Goal: Transaction & Acquisition: Purchase product/service

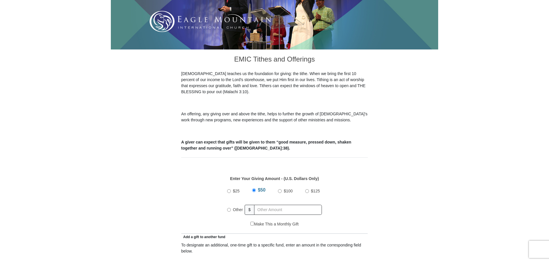
scroll to position [144, 0]
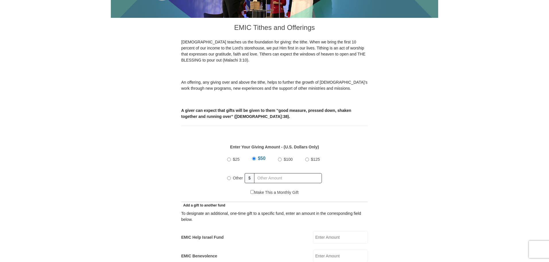
click at [228, 176] on input "Other" at bounding box center [229, 178] width 4 height 4
radio input "true"
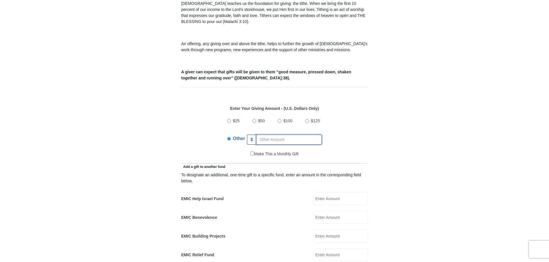
scroll to position [230, 0]
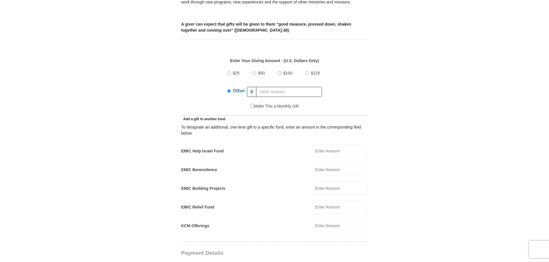
click at [325, 144] on input "EMIC Help Israel Fund" at bounding box center [340, 150] width 55 height 13
type input "20"
click at [326, 185] on input "EMIC Building Projects" at bounding box center [340, 188] width 55 height 13
type input "10"
click at [325, 200] on input "EMIC Relief Fund" at bounding box center [340, 206] width 55 height 13
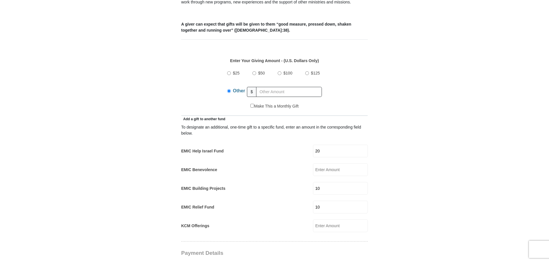
type input "10"
click at [392, 190] on form "[GEOGRAPHIC_DATA][DEMOGRAPHIC_DATA] Online Giving Because of gifts like yours, …" at bounding box center [274, 227] width 327 height 869
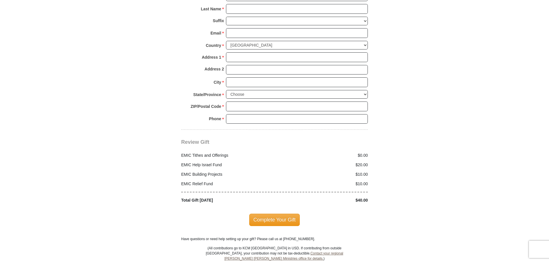
scroll to position [632, 0]
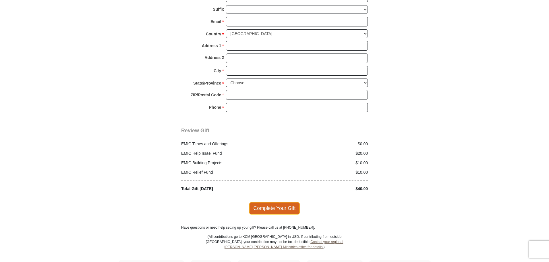
click at [288, 202] on span "Complete Your Gift" at bounding box center [274, 208] width 51 height 12
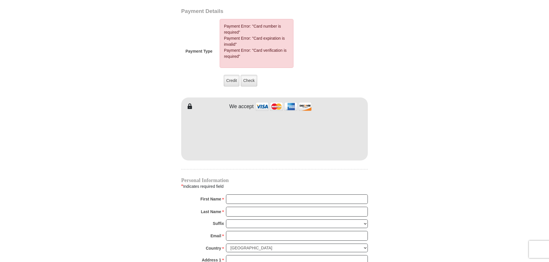
scroll to position [469, 0]
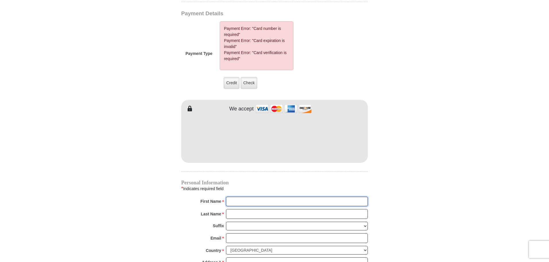
type input "[PERSON_NAME]"
type input "Koshi"
click at [267, 233] on input "Email *" at bounding box center [297, 238] width 142 height 10
type input "[EMAIL_ADDRESS][DOMAIN_NAME]"
type input "[STREET_ADDRESS]"
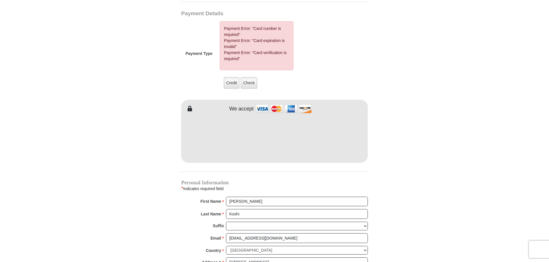
type input "SPARKS"
select select "NV"
type input "89434"
type input "7753860005"
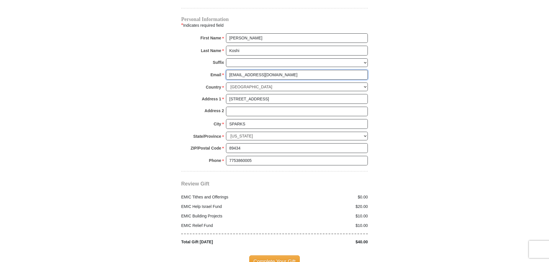
scroll to position [641, 0]
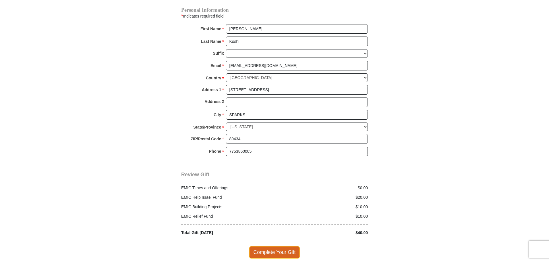
click at [268, 246] on span "Complete Your Gift" at bounding box center [274, 252] width 51 height 12
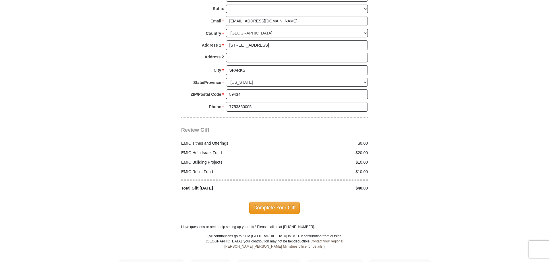
scroll to position [670, 0]
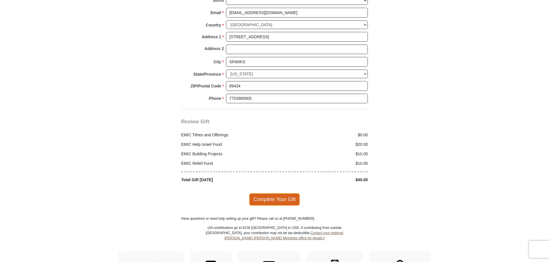
click at [275, 193] on span "Complete Your Gift" at bounding box center [274, 199] width 51 height 12
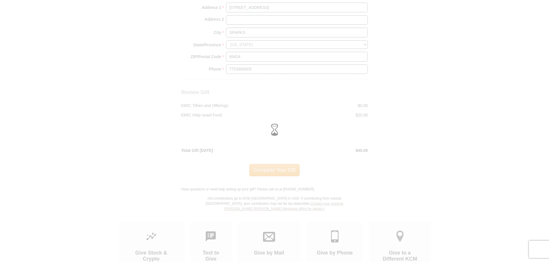
scroll to position [641, 0]
